Goal: Navigation & Orientation: Go to known website

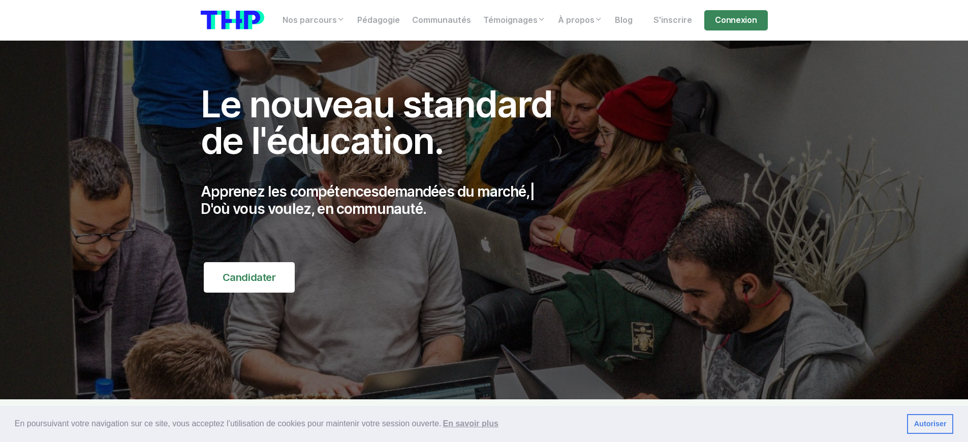
click at [387, 200] on p "Apprenez les compétences demandées du marché, | D'où vous voulez, en communauté." at bounding box center [388, 200] width 374 height 34
click at [387, 200] on p "Apprenez les compétences de dem | D'où vous voulez, en communauté." at bounding box center [388, 200] width 374 height 34
click at [387, 200] on p "Apprenez les compétences du digital | D'où vous voulez, en communauté." at bounding box center [388, 200] width 374 height 34
click at [387, 200] on p "Apprenez les compétences demandées du marché, | D'où vous voulez, en communauté." at bounding box center [388, 200] width 374 height 34
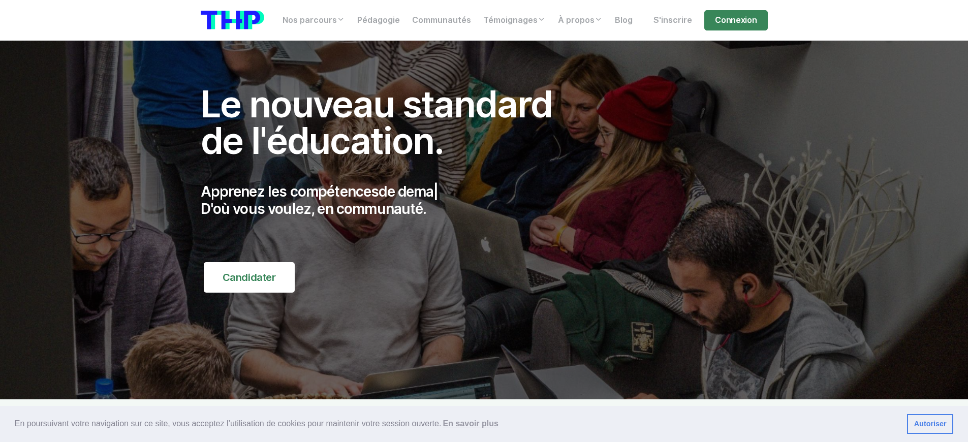
click at [387, 200] on p "Apprenez les compétences de dema | D'où vous voulez, en communauté." at bounding box center [388, 200] width 374 height 34
click at [387, 200] on p "Apprenez les compétences du dig | D'où vous voulez, en communauté." at bounding box center [388, 200] width 374 height 34
click at [387, 200] on p "Apprenez les compétences de l' | D'où vous voulez, en communauté." at bounding box center [388, 200] width 374 height 34
click at [387, 200] on p "Apprenez les compétences du dig | D'où vous voulez, en communauté." at bounding box center [388, 200] width 374 height 34
click at [387, 200] on p "Apprenez les compétences de l'informatique, | D'où vous voulez, en communauté." at bounding box center [388, 200] width 374 height 34
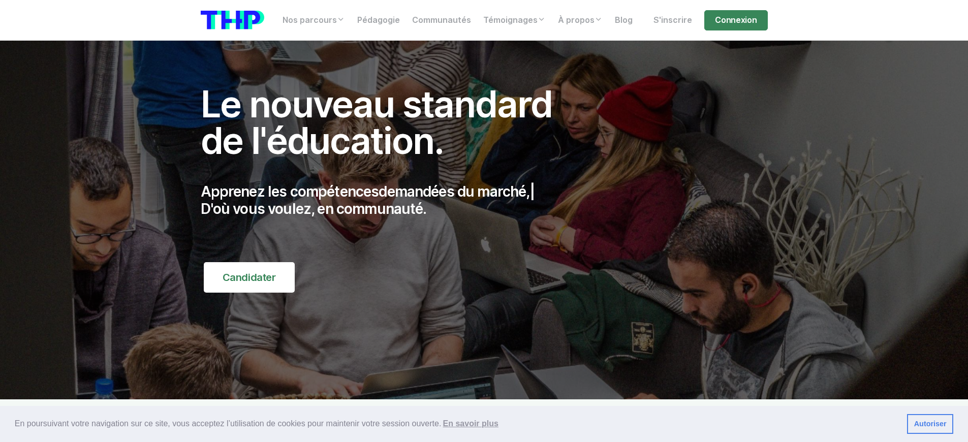
click at [387, 200] on p "Apprenez les compétences demandées du marché, | D'où vous voulez, en communauté." at bounding box center [388, 200] width 374 height 34
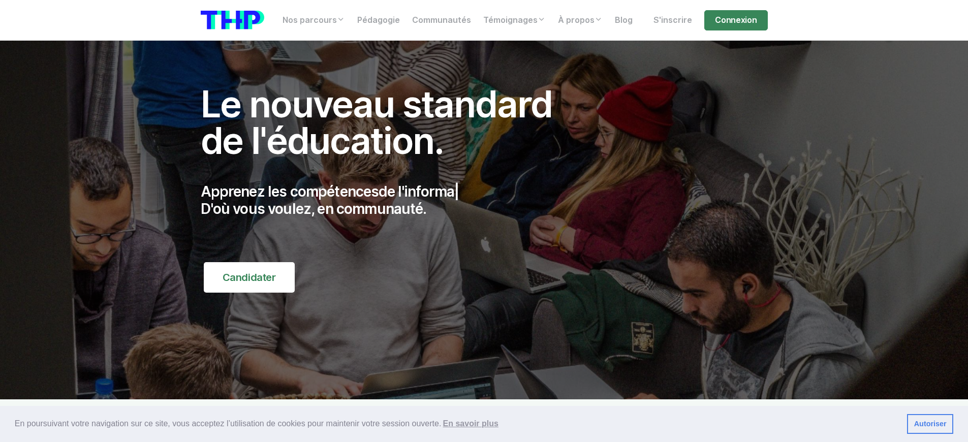
click at [387, 200] on p "Apprenez les compétences de l'informa | D'où vous voulez, en communauté." at bounding box center [388, 200] width 374 height 34
click at [387, 200] on p "Apprenez les compétences du di | D'où vous voulez, en communauté." at bounding box center [388, 200] width 374 height 34
click at [387, 200] on p "Apprenez les compétences du digita | D'où vous voulez, en communauté." at bounding box center [388, 200] width 374 height 34
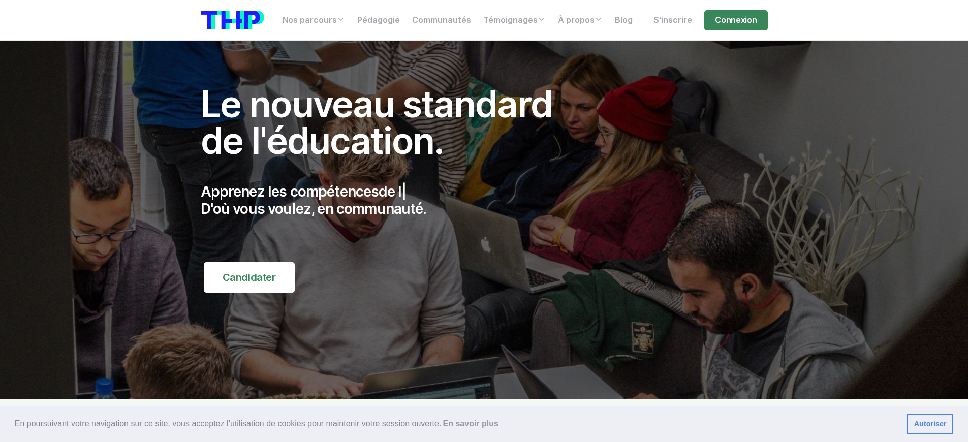
click at [387, 200] on p "Apprenez les compétences de l | D'où vous voulez, en communauté." at bounding box center [388, 200] width 374 height 34
click at [387, 200] on p "Apprenez les compétences du digital, | D'où vous voulez, en communauté." at bounding box center [388, 200] width 374 height 34
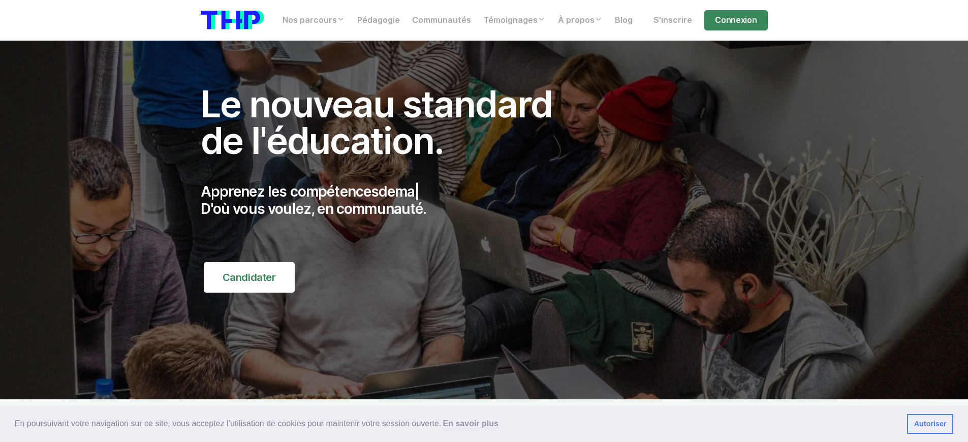
click at [387, 200] on p "Apprenez les compétences dema | D'où vous voulez, en communauté." at bounding box center [388, 200] width 374 height 34
